Goal: Task Accomplishment & Management: Manage account settings

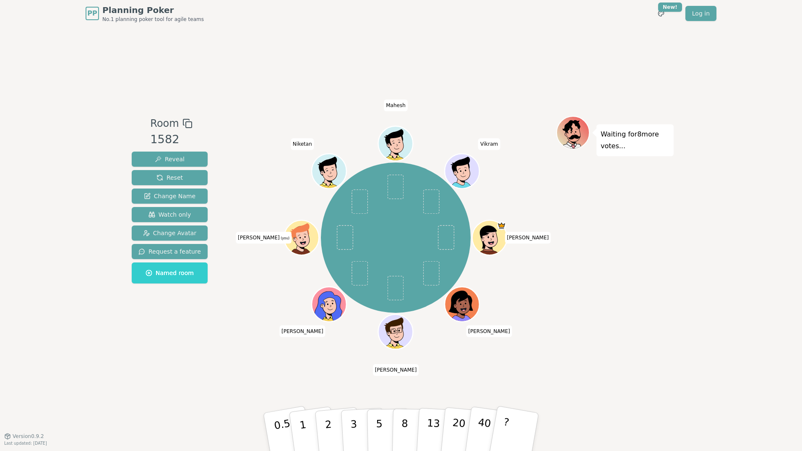
click at [299, 241] on icon at bounding box center [303, 243] width 17 height 6
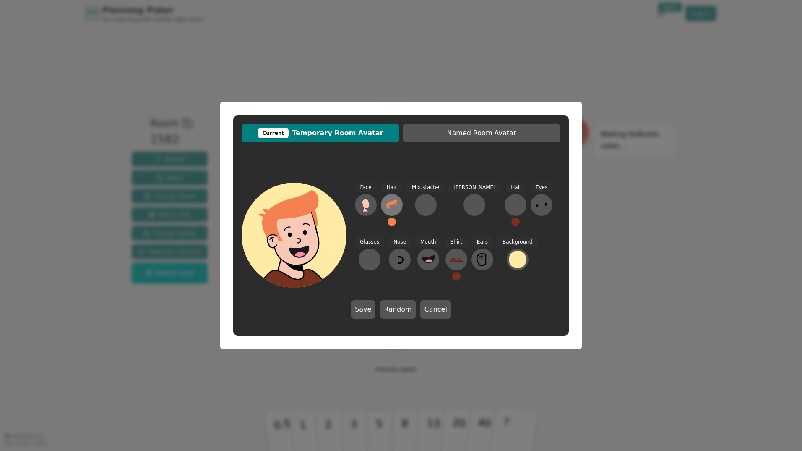
click at [391, 208] on icon at bounding box center [391, 204] width 13 height 13
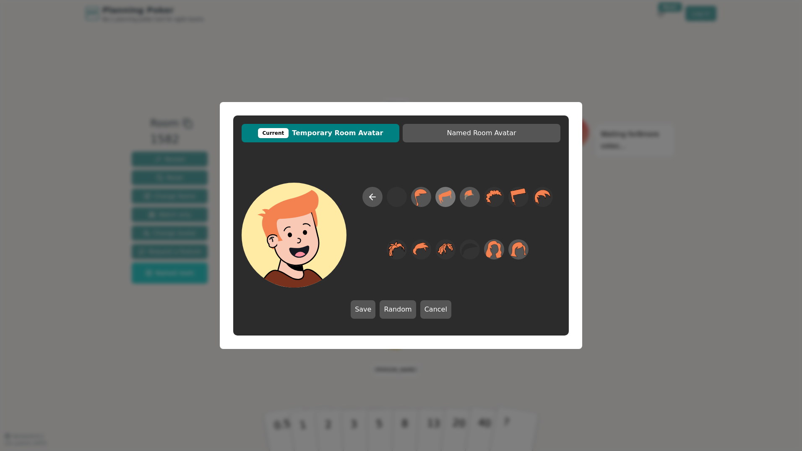
click at [444, 201] on icon at bounding box center [445, 197] width 16 height 19
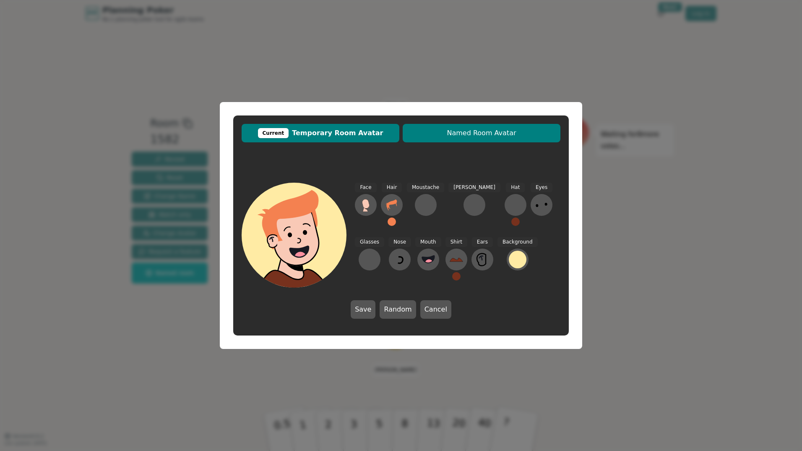
click at [490, 132] on span "Named Room Avatar" at bounding box center [481, 133] width 149 height 10
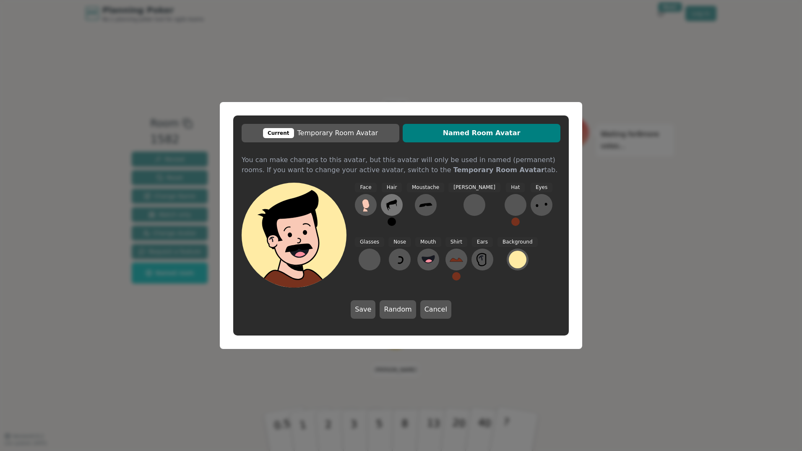
click at [388, 204] on icon at bounding box center [391, 204] width 10 height 11
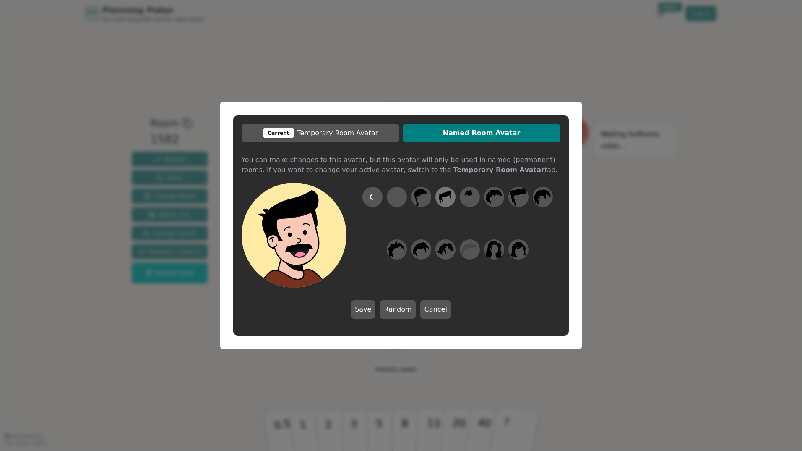
click at [445, 198] on icon at bounding box center [445, 197] width 16 height 19
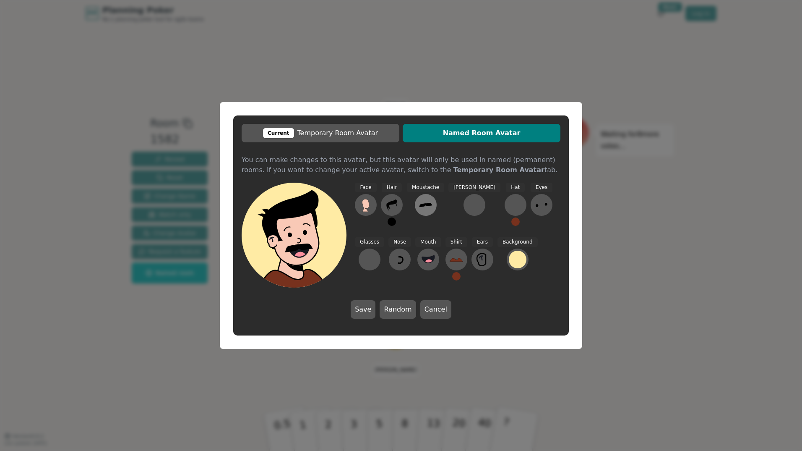
click at [425, 207] on icon at bounding box center [425, 204] width 13 height 13
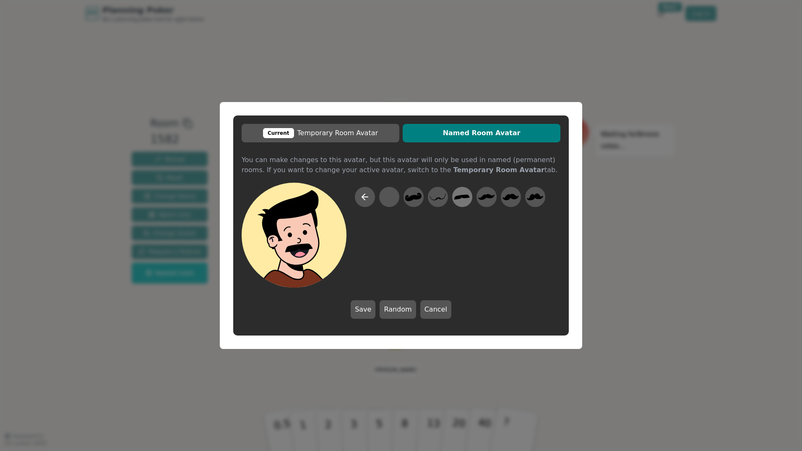
click at [462, 197] on icon at bounding box center [462, 197] width 16 height 5
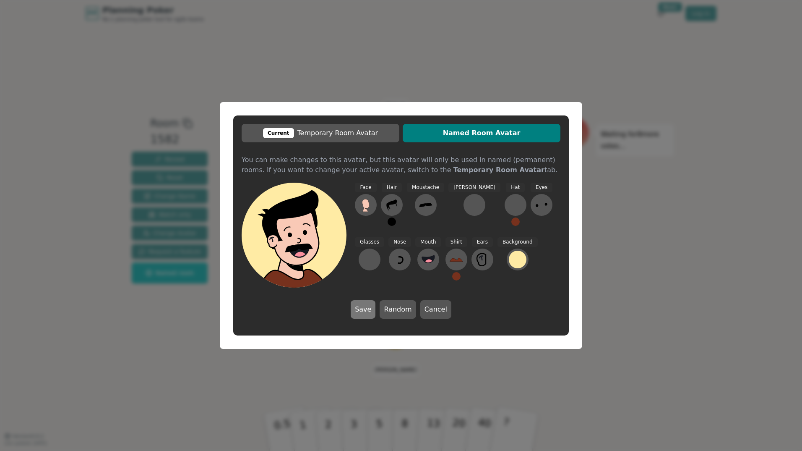
click at [366, 314] on button "Save" at bounding box center [363, 309] width 25 height 18
